Goal: Share content

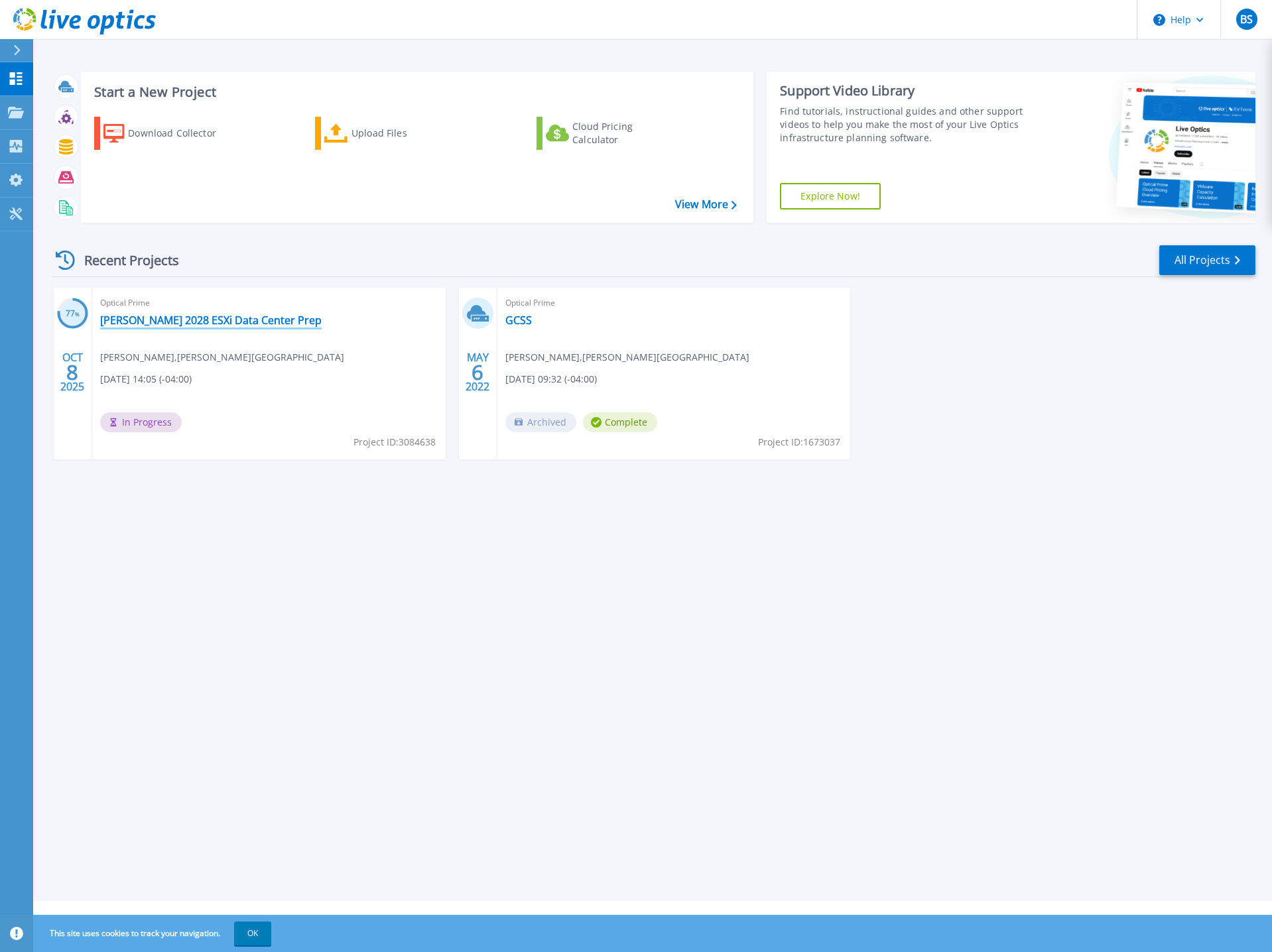
click at [215, 322] on link "[PERSON_NAME] 2028 ESXi Data Center Prep" at bounding box center [211, 320] width 221 height 14
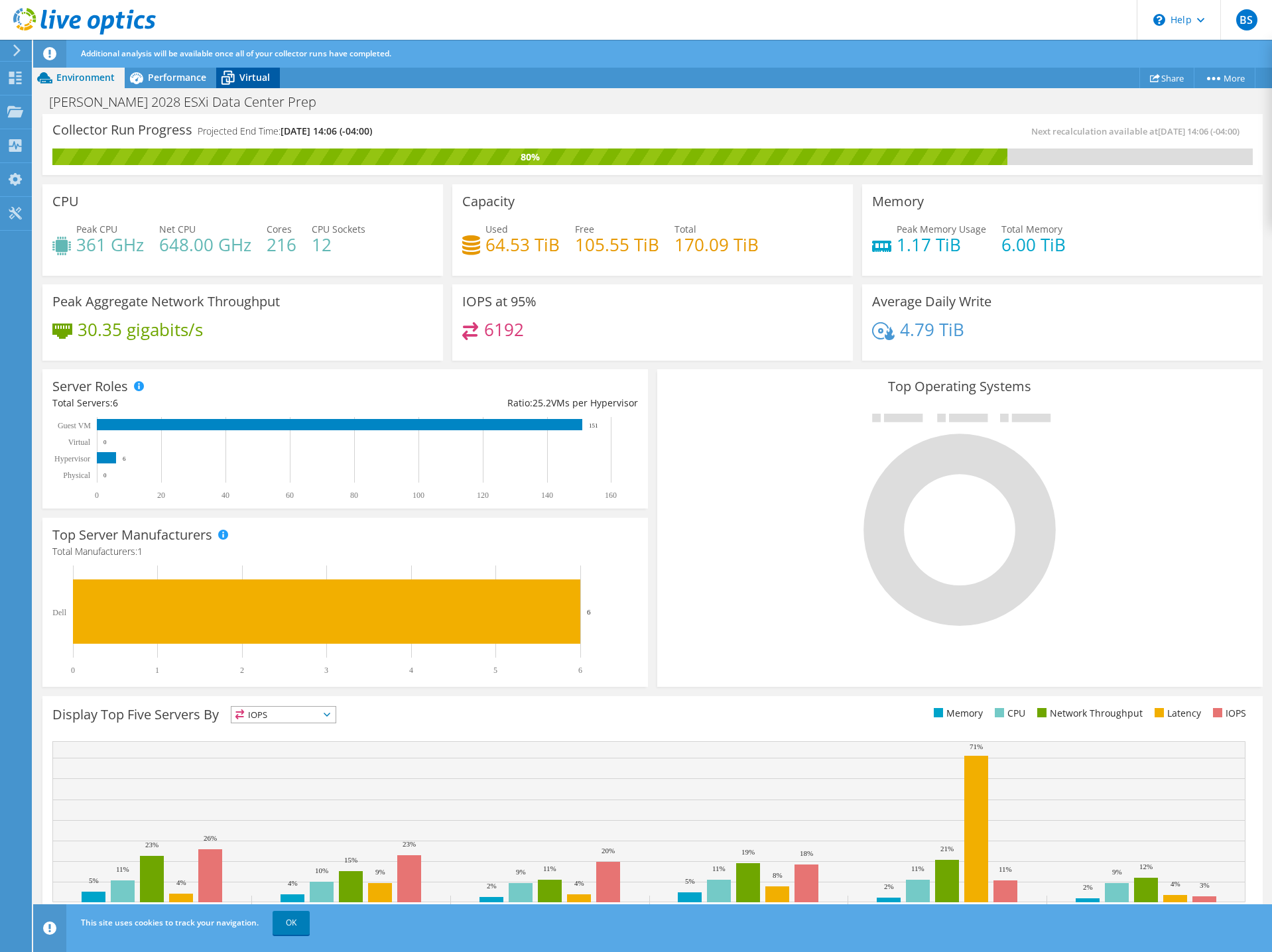
click at [256, 83] on span "Virtual" at bounding box center [255, 77] width 30 height 13
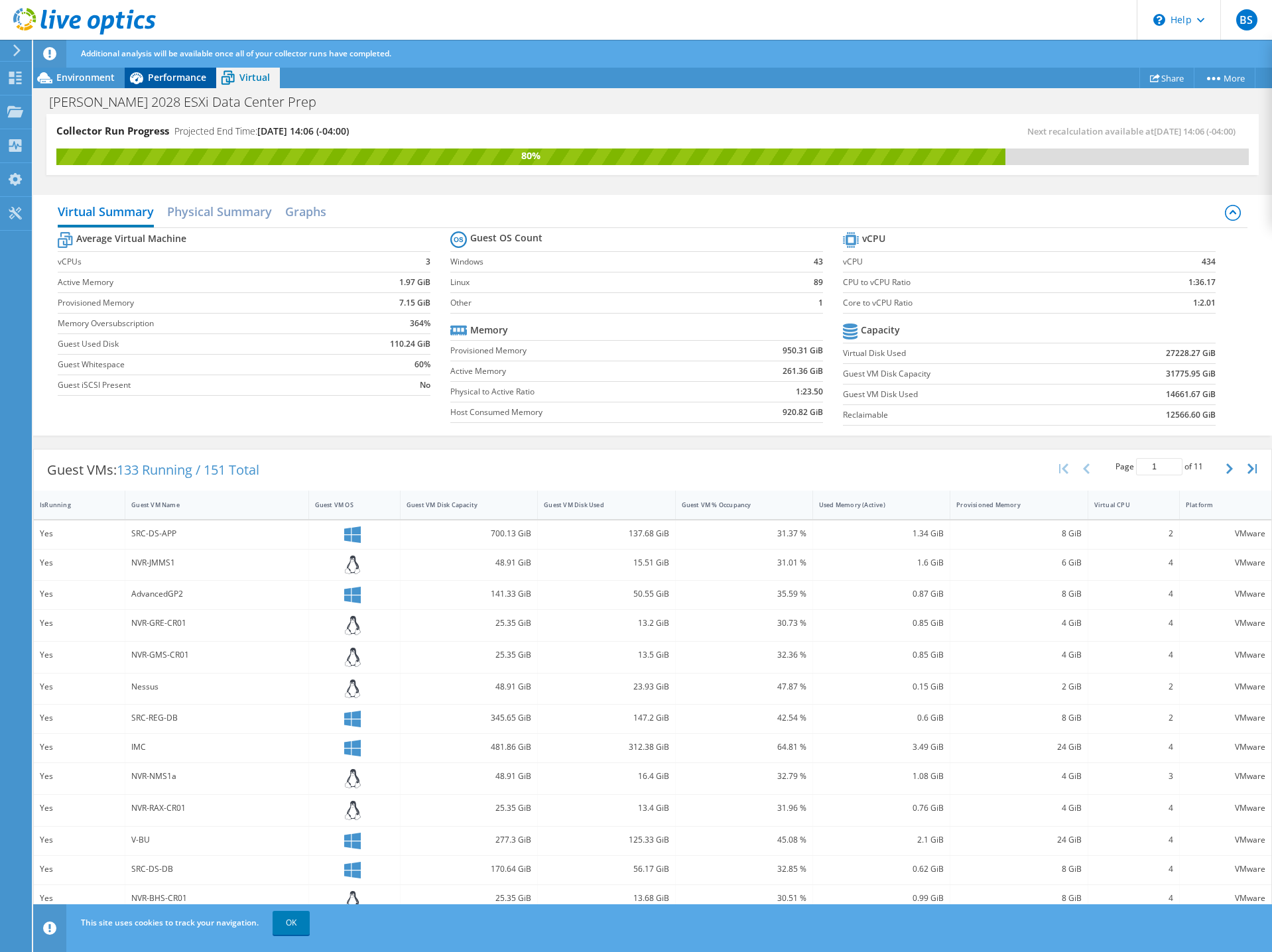
click at [178, 73] on span "Performance" at bounding box center [177, 77] width 58 height 13
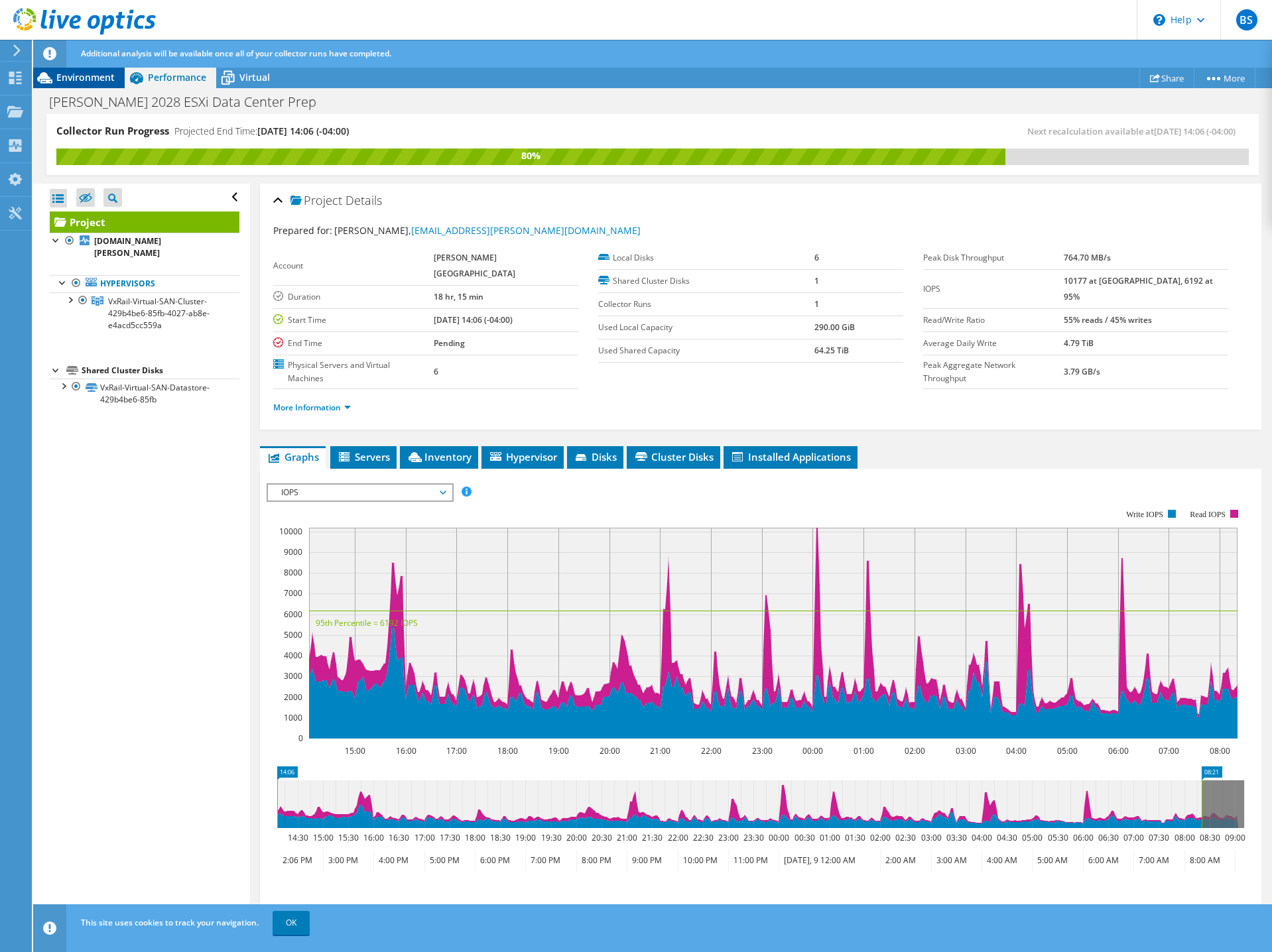
click at [62, 75] on span "Environment" at bounding box center [85, 77] width 58 height 13
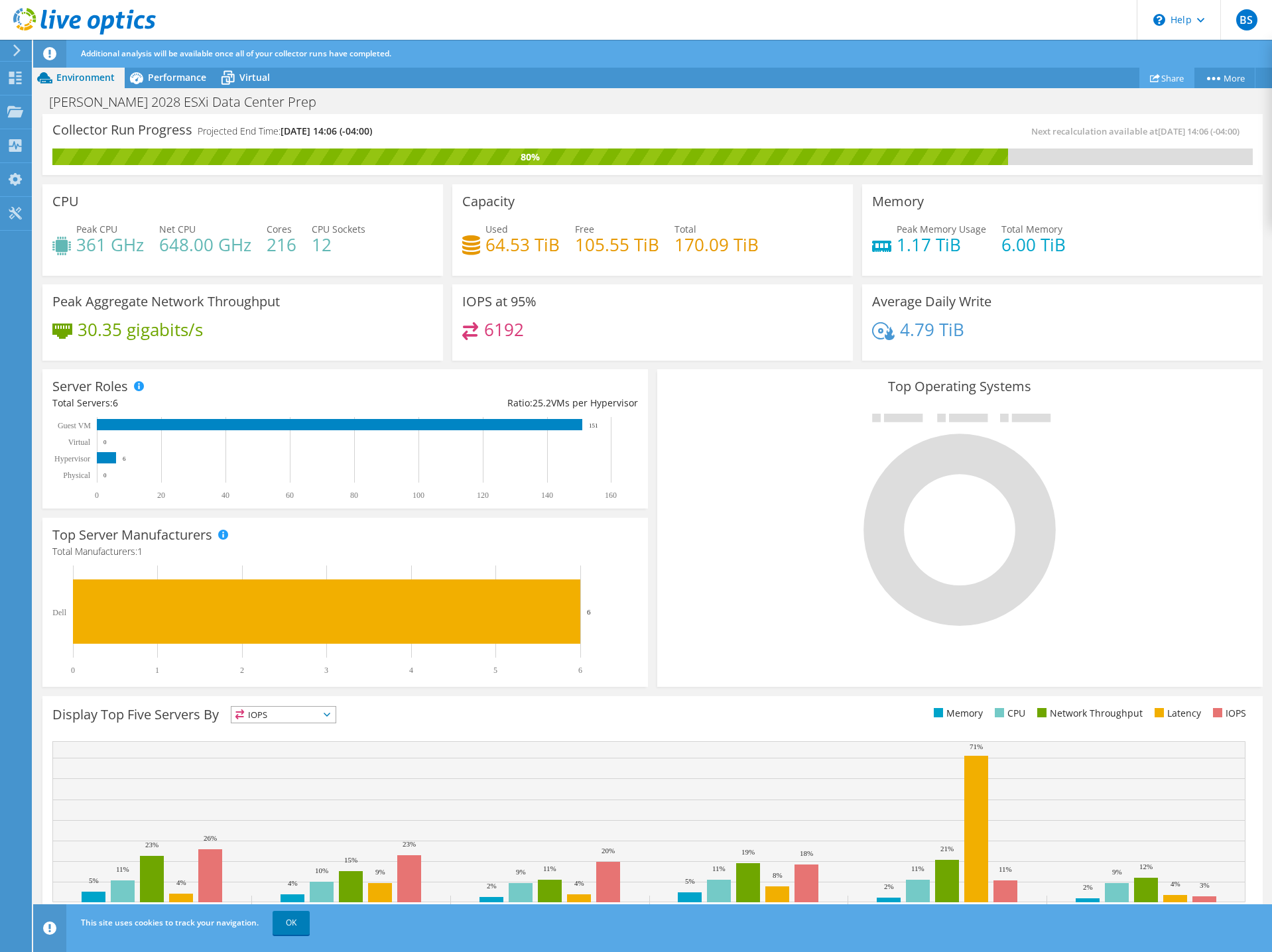
click at [1153, 79] on use at bounding box center [1155, 77] width 10 height 8
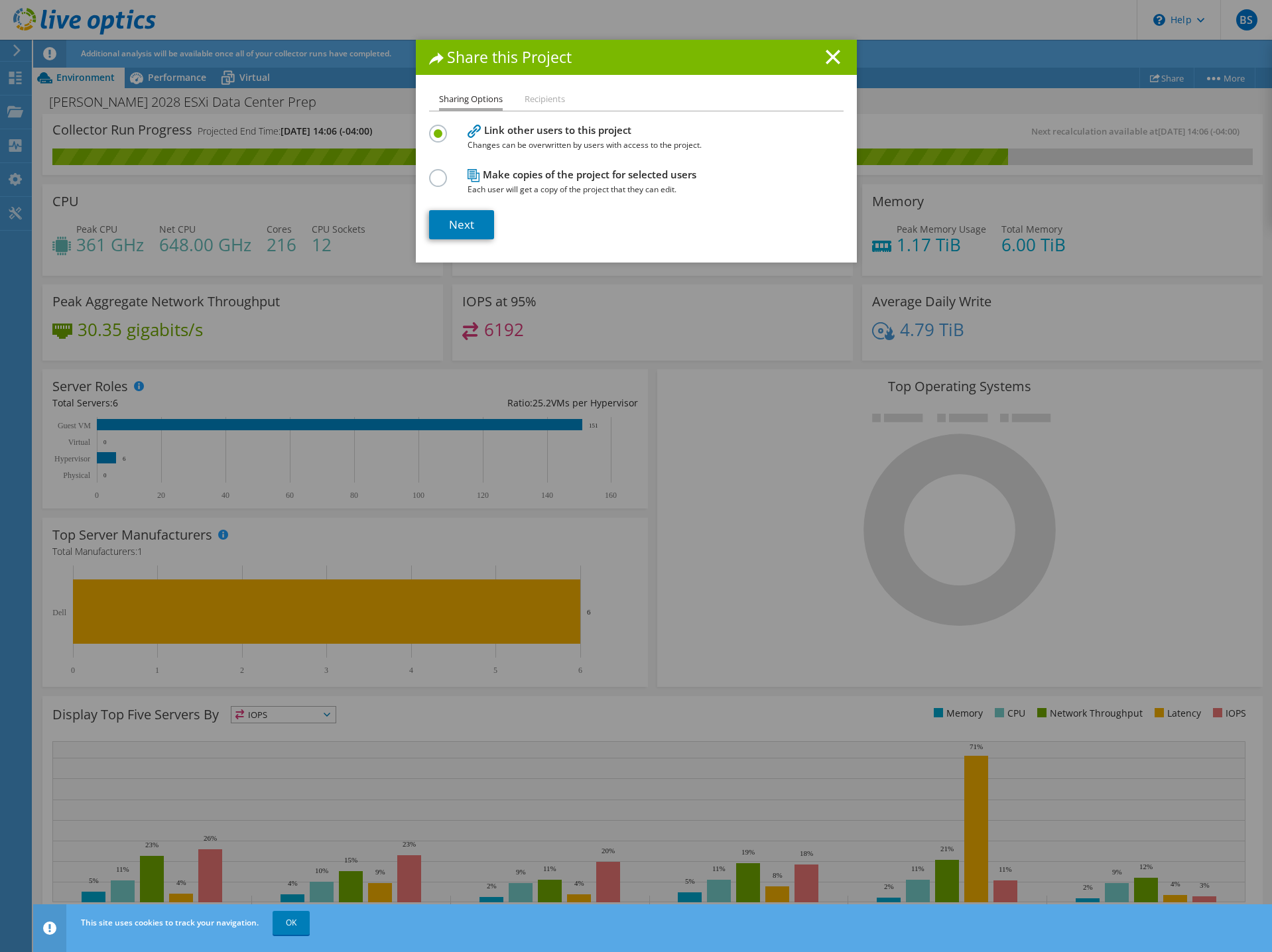
click at [553, 96] on li "Recipients" at bounding box center [545, 100] width 41 height 17
click at [440, 232] on link "Next" at bounding box center [462, 224] width 65 height 29
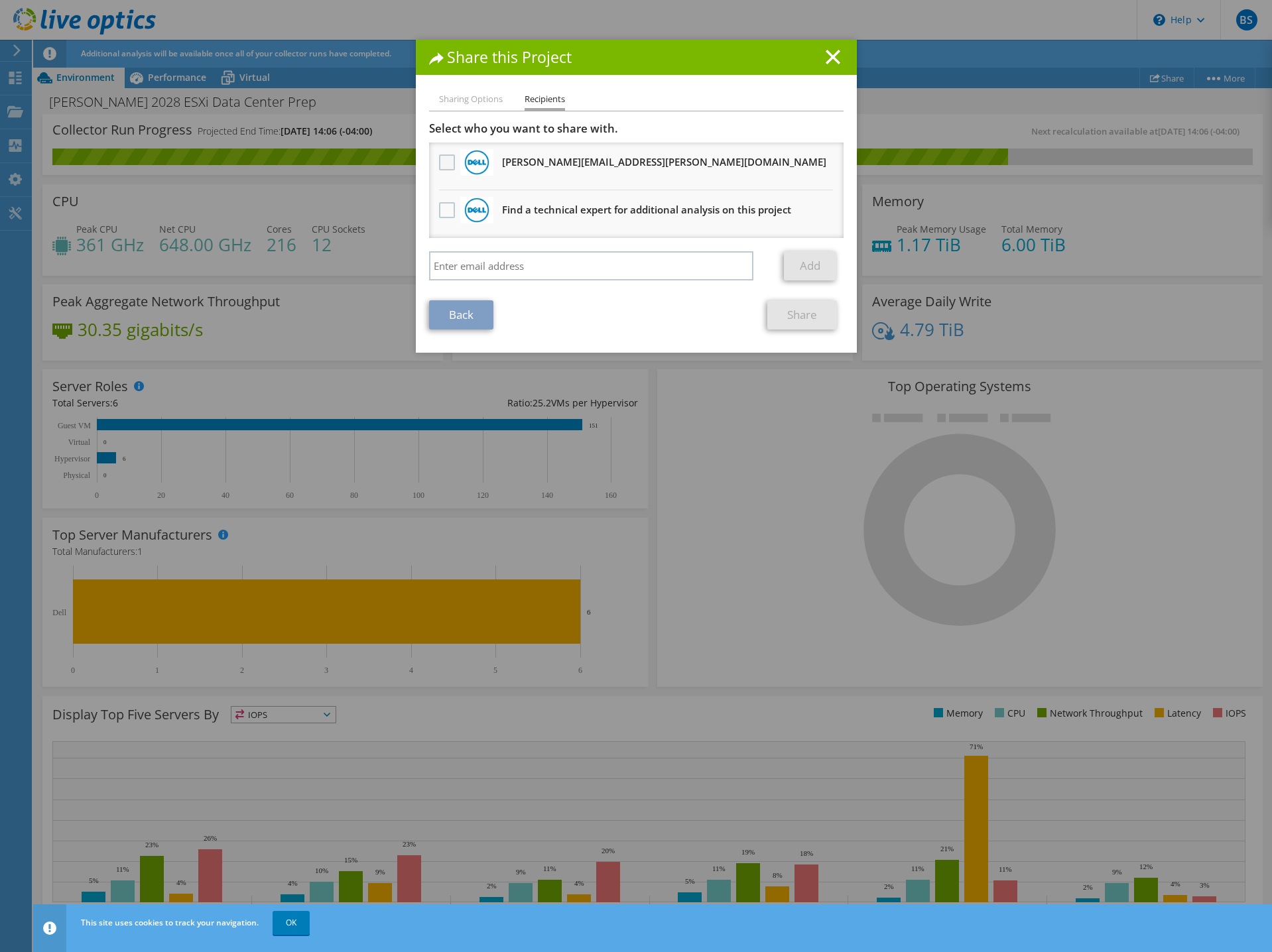
click at [443, 167] on label at bounding box center [448, 162] width 19 height 16
click at [0, 0] on input "checkbox" at bounding box center [0, 0] width 0 height 0
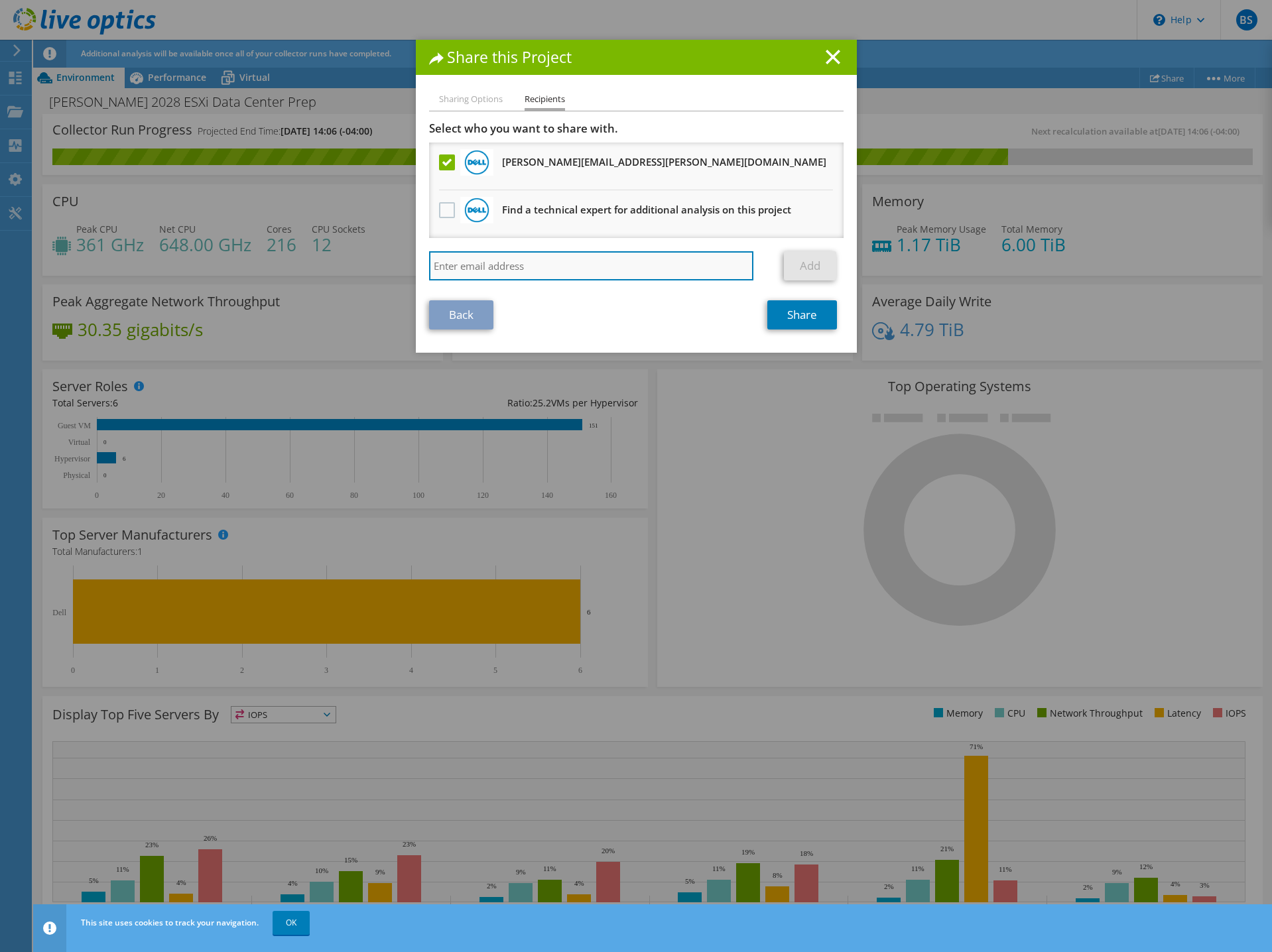
click at [489, 266] on input "search" at bounding box center [591, 266] width 325 height 29
drag, startPoint x: 481, startPoint y: 273, endPoint x: 279, endPoint y: 243, distance: 204.2
click at [429, 251] on input "gavin" at bounding box center [591, 266] width 325 height 29
paste input "@glynn.k12.ga.us"
type input "gavin@glynn.k12.ga.us"
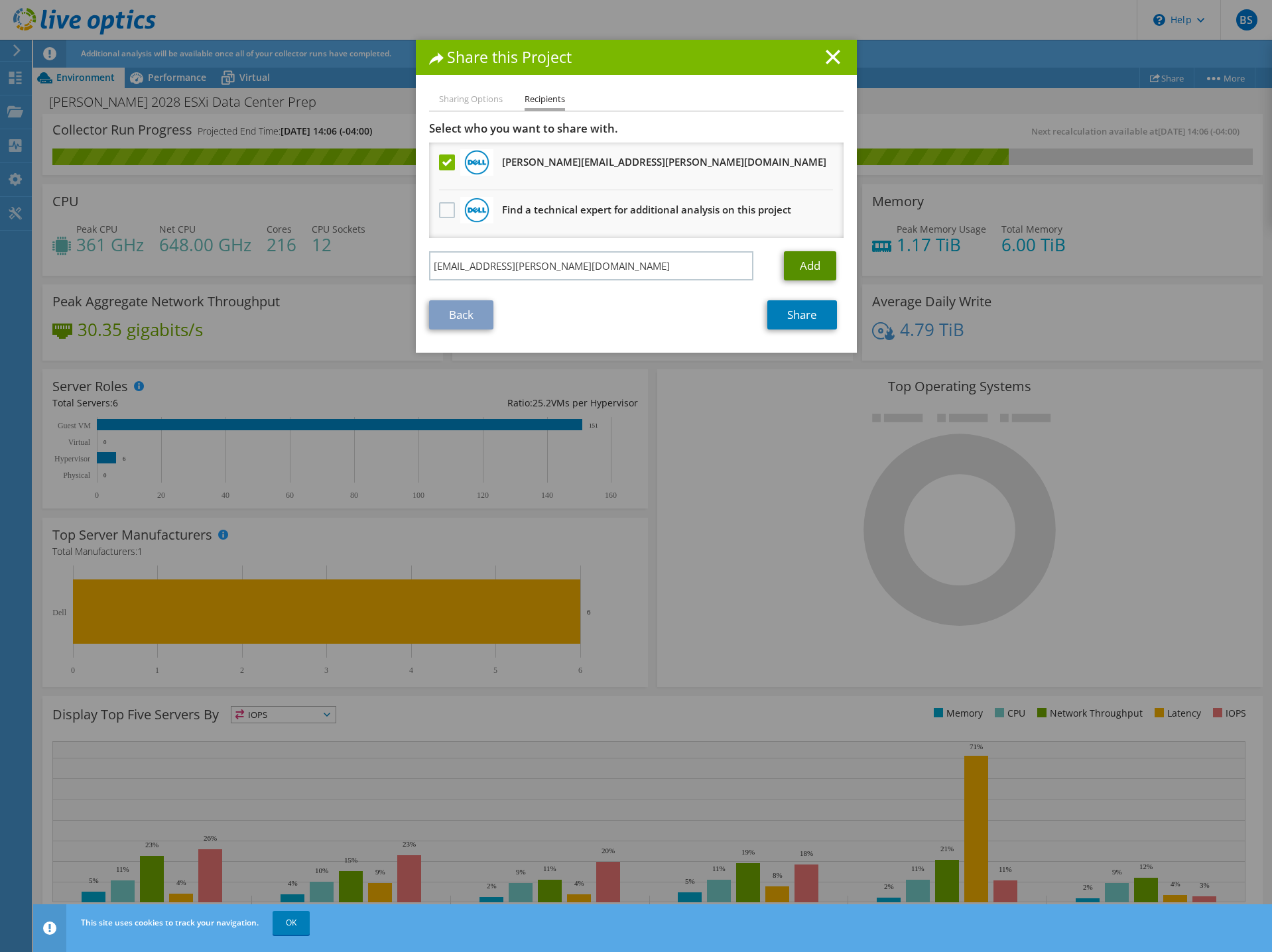
click at [825, 269] on link "Add" at bounding box center [810, 266] width 52 height 29
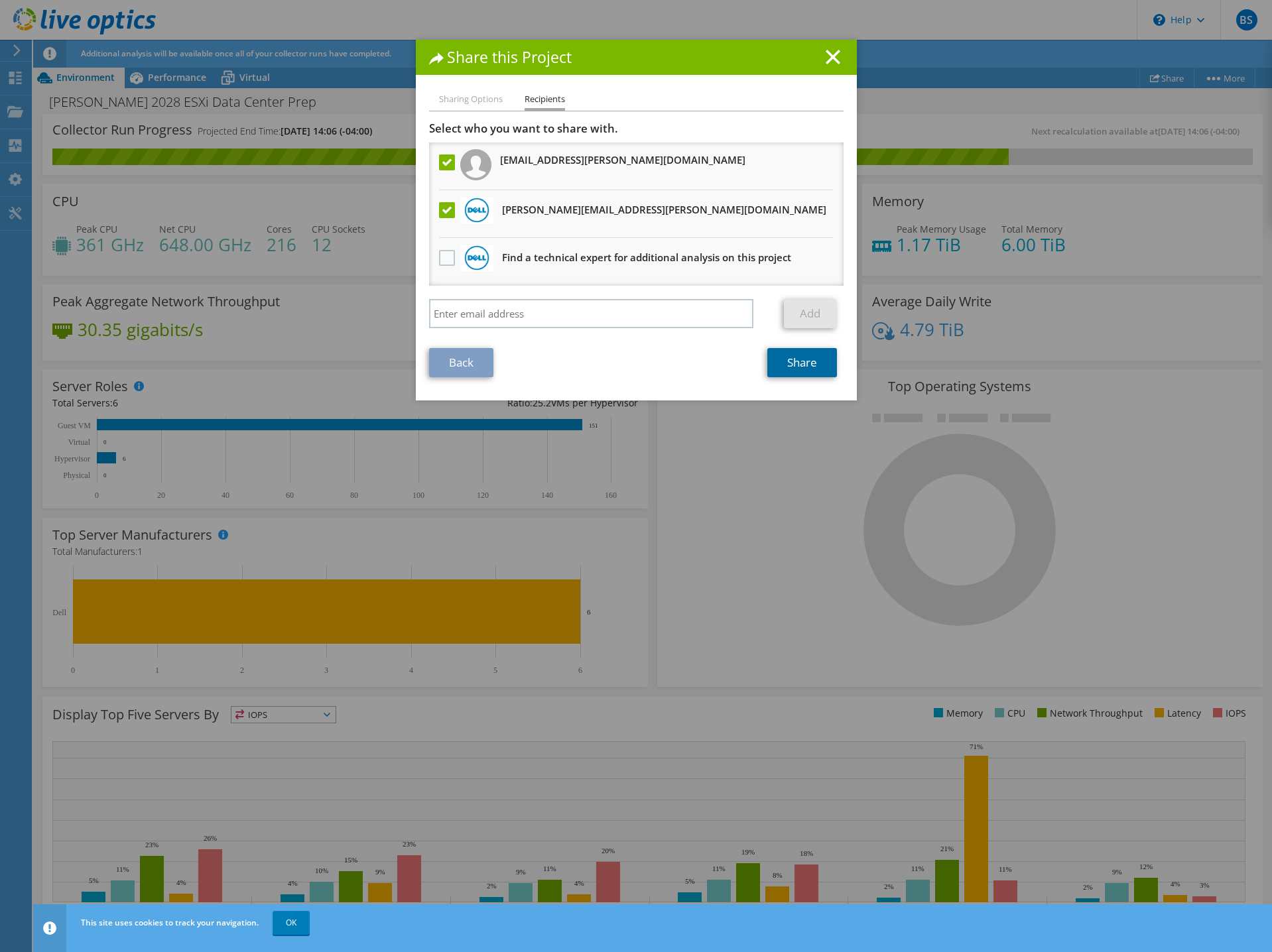
click at [807, 366] on link "Share" at bounding box center [802, 362] width 69 height 29
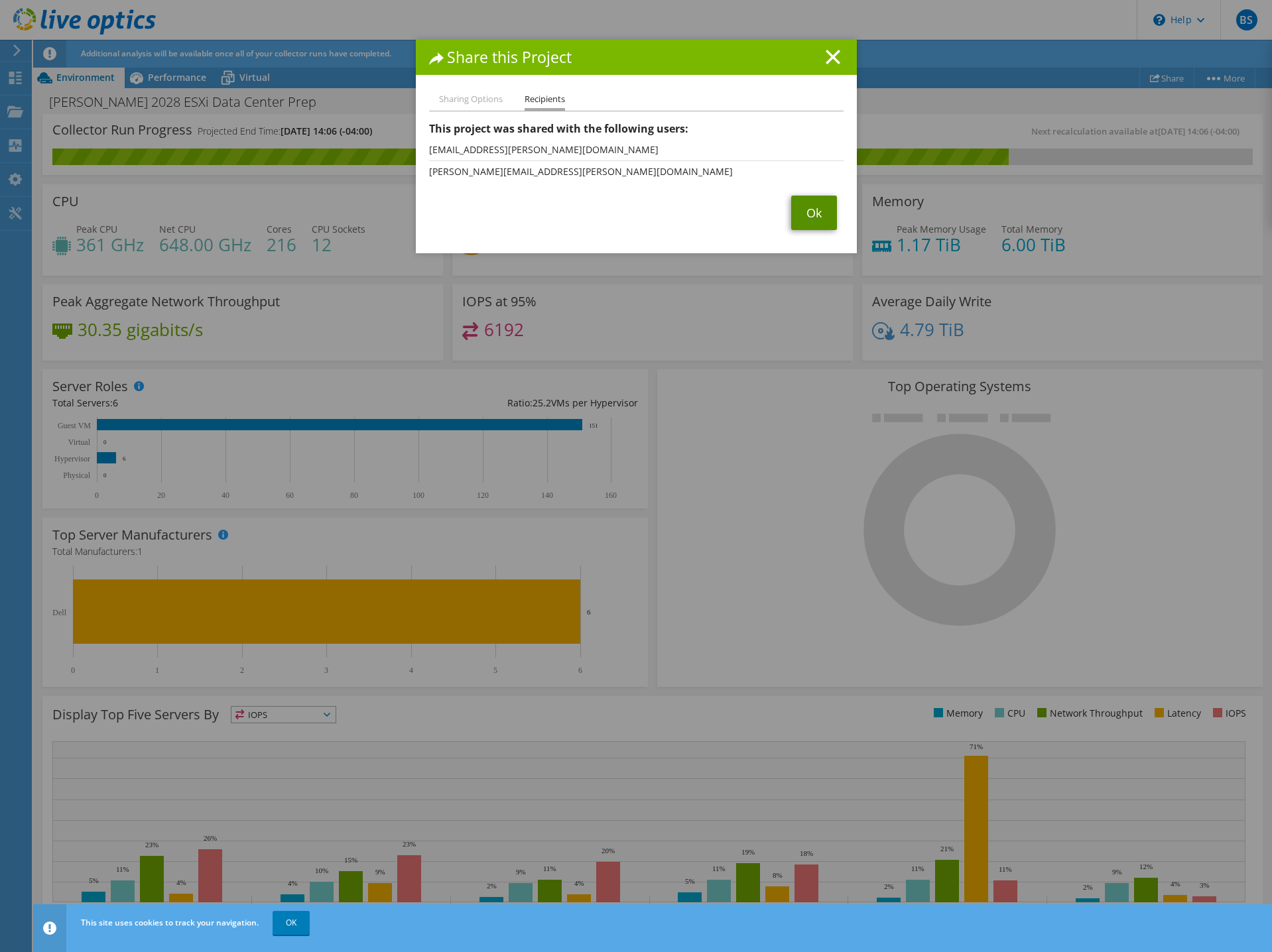
click at [814, 222] on link "Ok" at bounding box center [814, 213] width 46 height 35
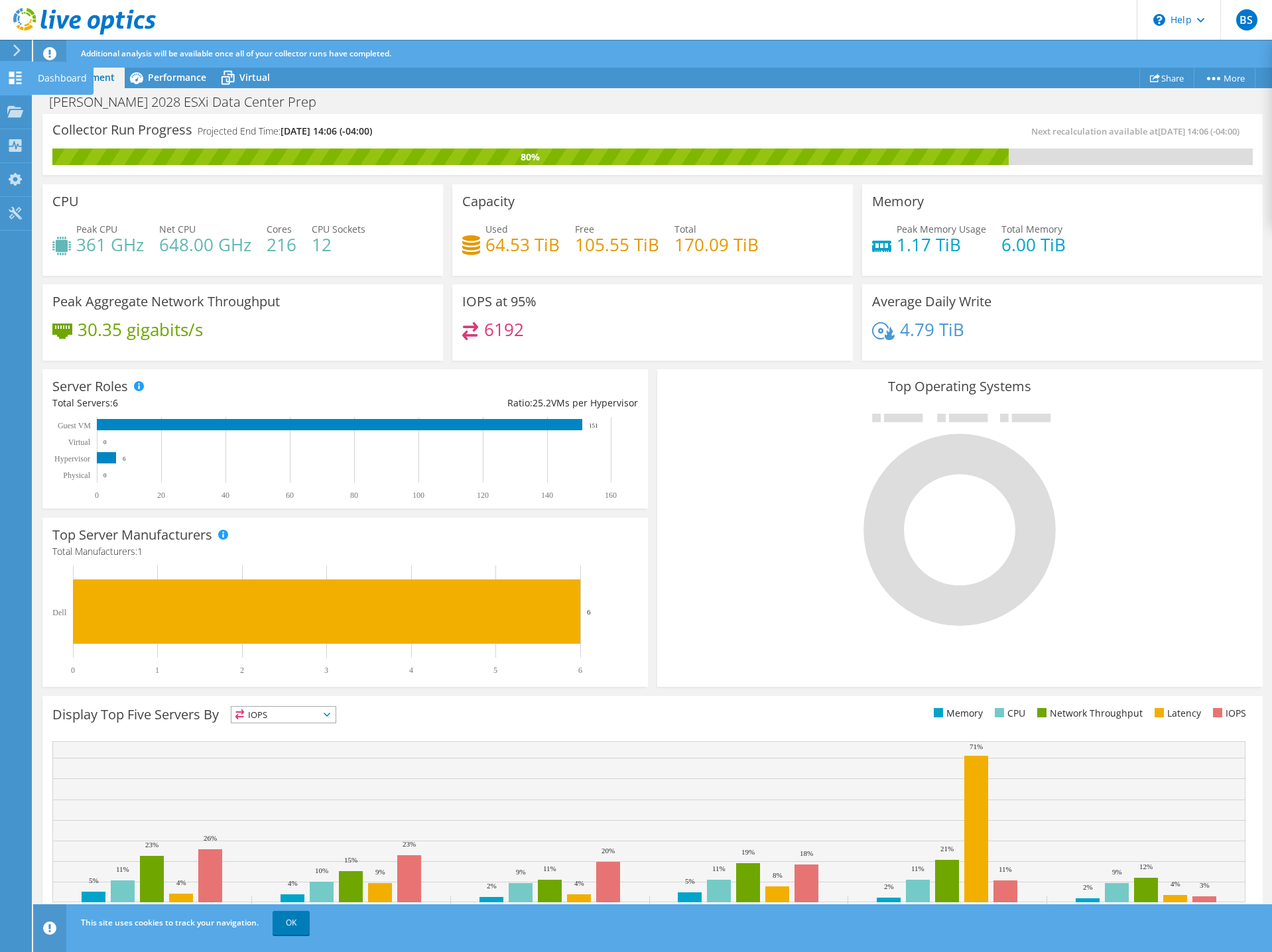
click at [61, 78] on div "Dashboard" at bounding box center [62, 79] width 63 height 33
